Goal: Transaction & Acquisition: Book appointment/travel/reservation

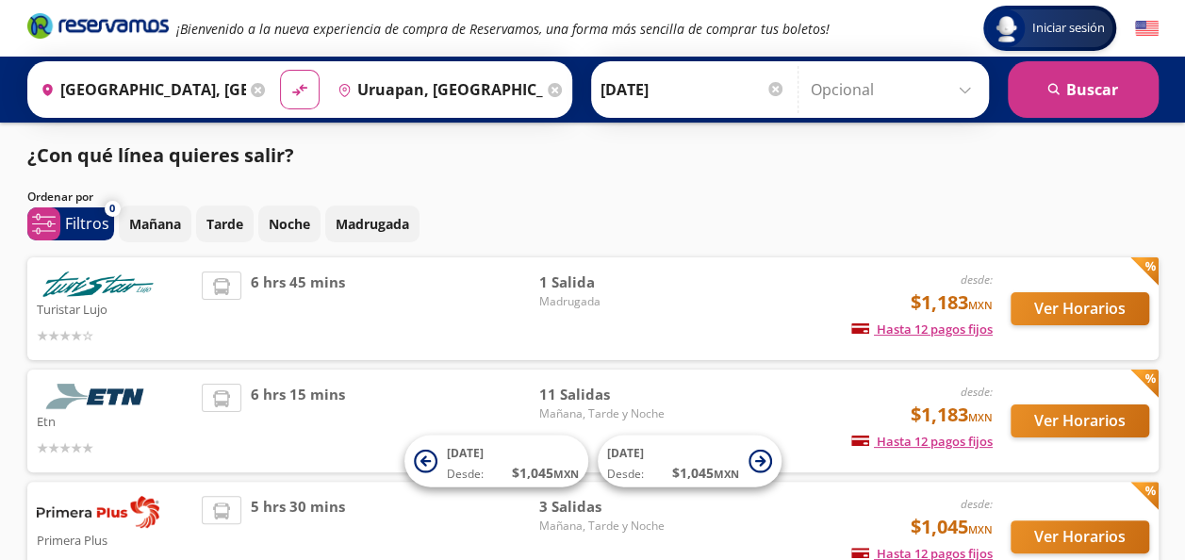
click at [1182, 550] on div "Iniciar sesión Iniciar sesión ¡Bienvenido a la nueva experiencia de compra de R…" at bounding box center [592, 500] width 1185 height 1000
click at [1080, 315] on button "Ver Horarios" at bounding box center [1080, 308] width 139 height 33
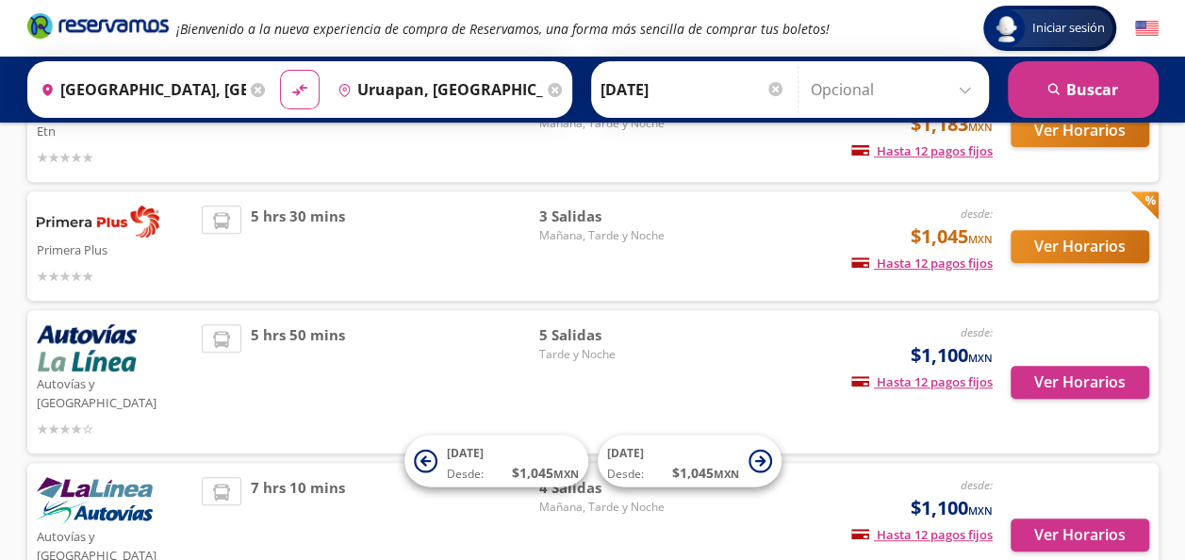
scroll to position [302, 0]
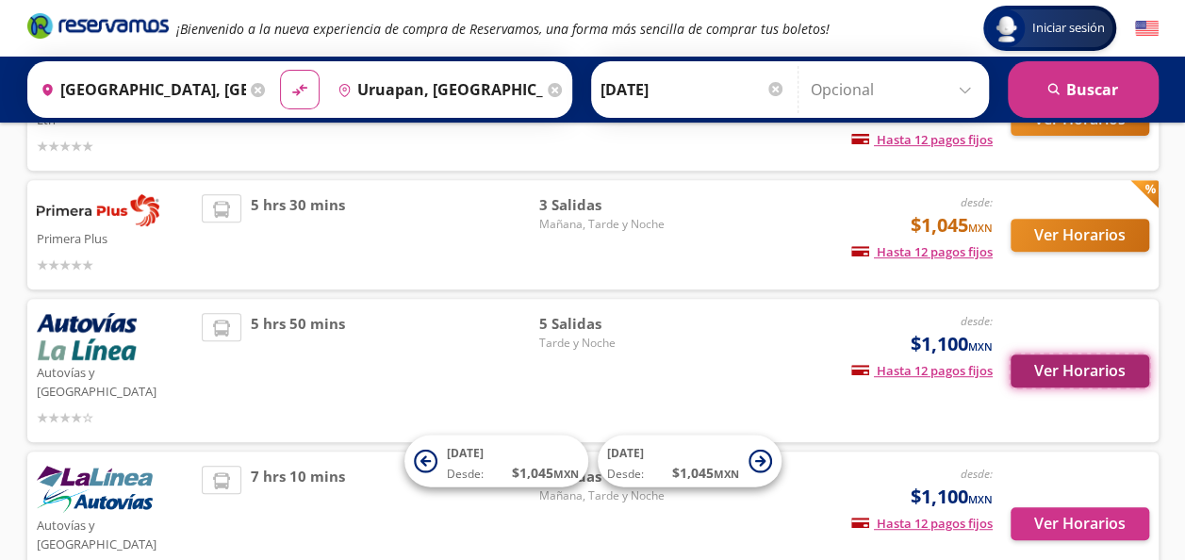
click at [1067, 361] on button "Ver Horarios" at bounding box center [1080, 371] width 139 height 33
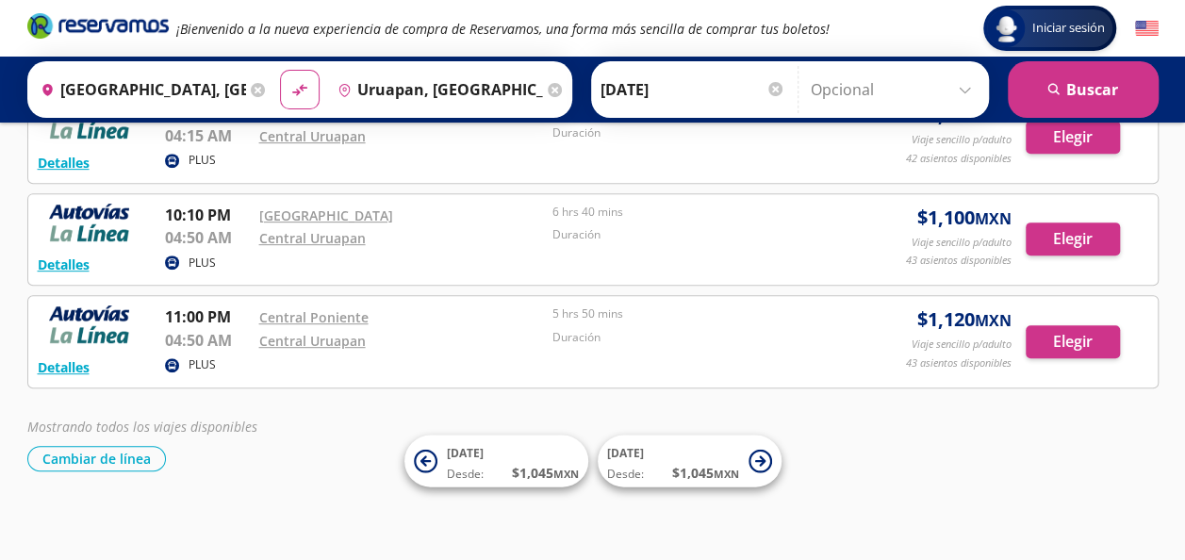
scroll to position [339, 0]
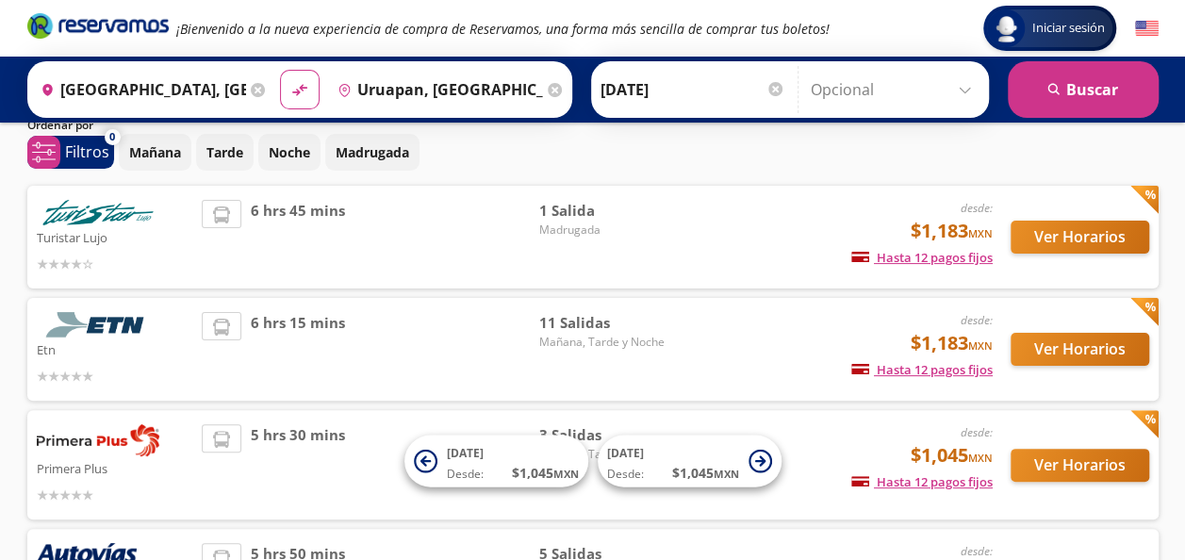
scroll to position [68, 0]
